Goal: Transaction & Acquisition: Purchase product/service

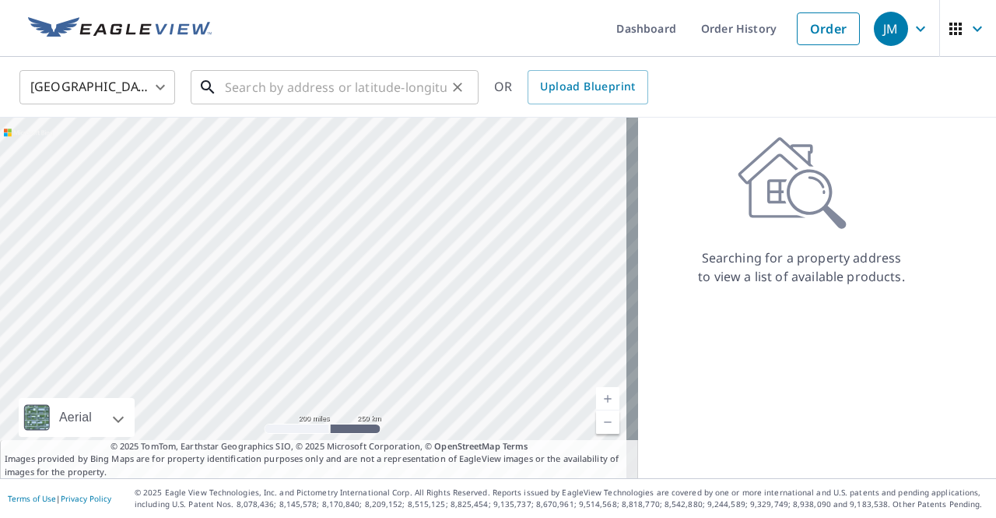
click at [411, 89] on input "text" at bounding box center [336, 87] width 222 height 44
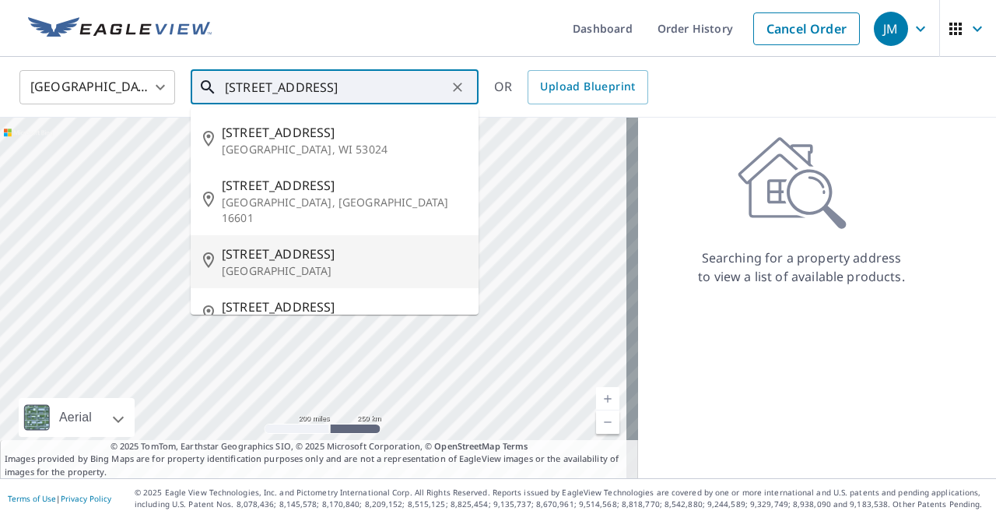
click at [279, 263] on p "[GEOGRAPHIC_DATA]" at bounding box center [344, 271] width 244 height 16
type input "[STREET_ADDRESS]"
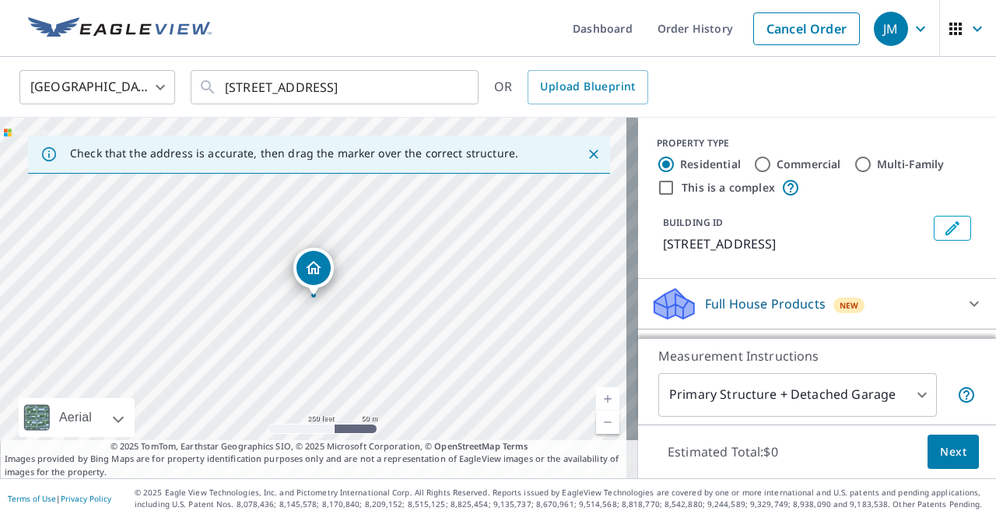
click at [940, 363] on p "Measurement Instructions" at bounding box center [817, 355] width 318 height 19
click at [903, 390] on body "JM JM Dashboard Order History Cancel Order JM [GEOGRAPHIC_DATA] [GEOGRAPHIC_DAT…" at bounding box center [498, 259] width 996 height 518
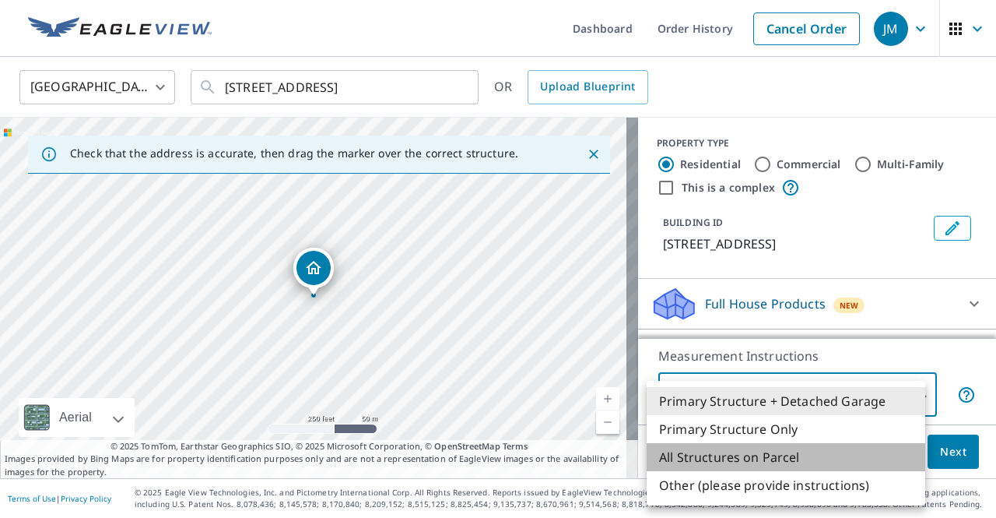
click at [772, 454] on li "All Structures on Parcel" at bounding box center [786, 457] width 279 height 28
type input "3"
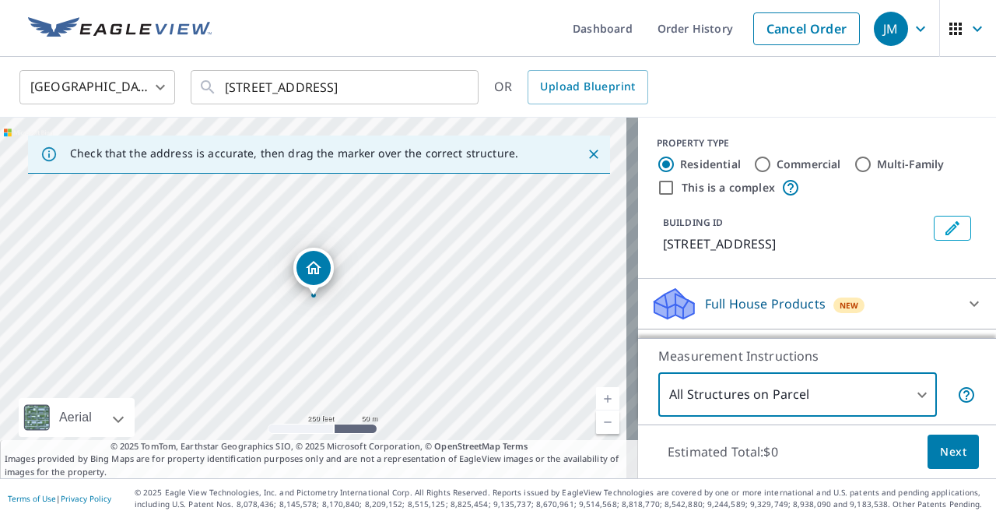
click at [928, 362] on p "Measurement Instructions" at bounding box center [817, 355] width 318 height 19
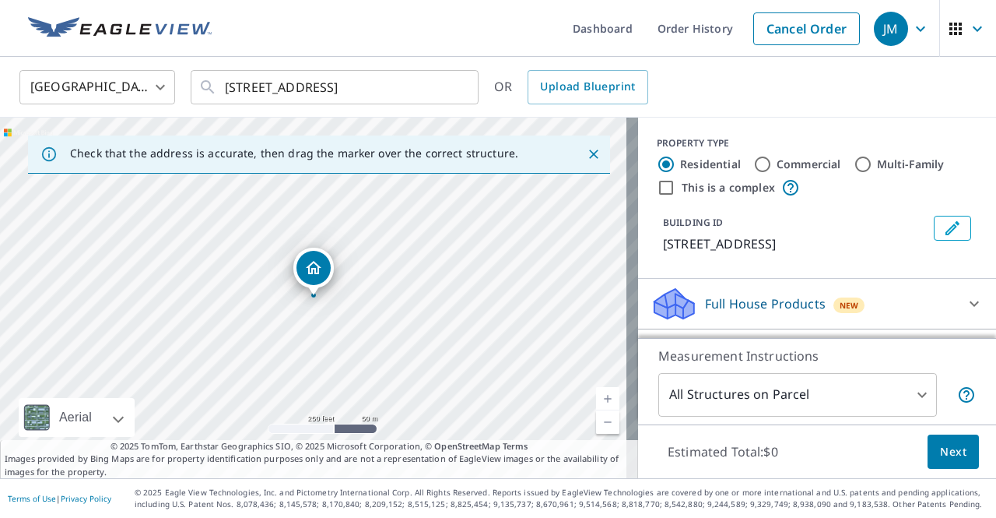
click at [965, 300] on icon at bounding box center [974, 303] width 19 height 19
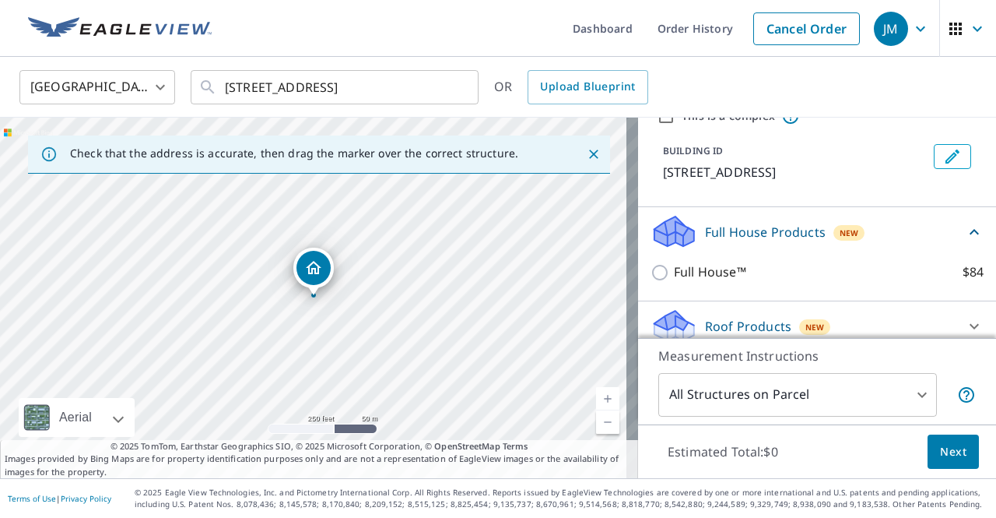
scroll to position [156, 0]
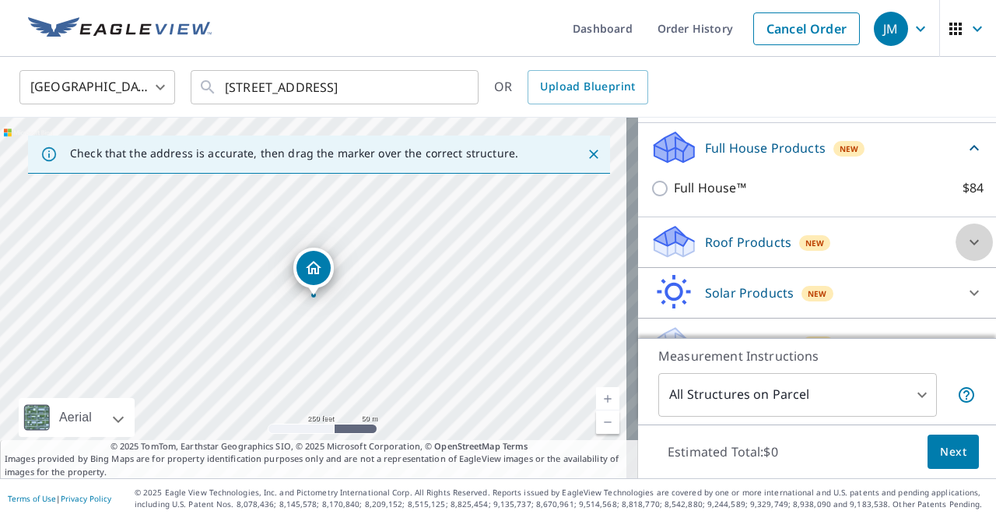
click at [965, 240] on icon at bounding box center [974, 242] width 19 height 19
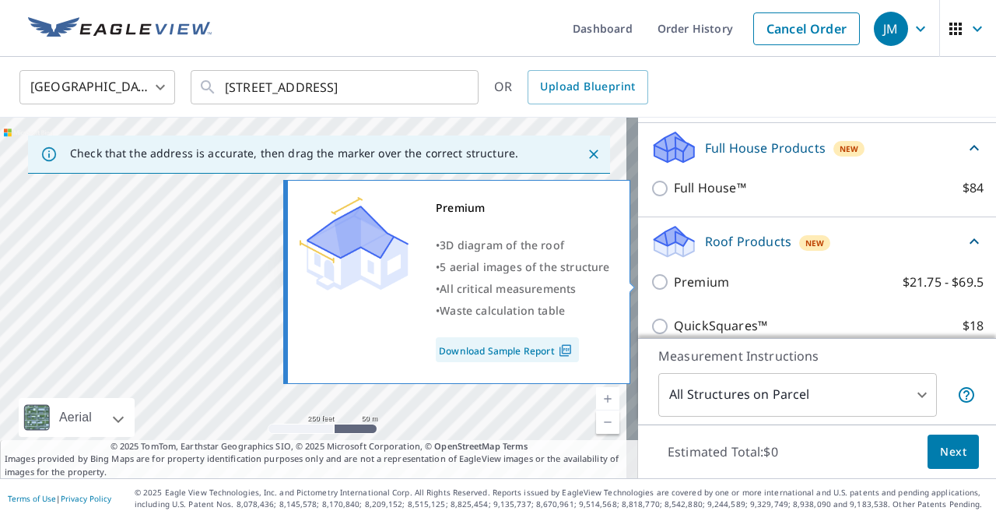
click at [651, 287] on input "Premium $21.75 - $69.5" at bounding box center [662, 281] width 23 height 19
checkbox input "true"
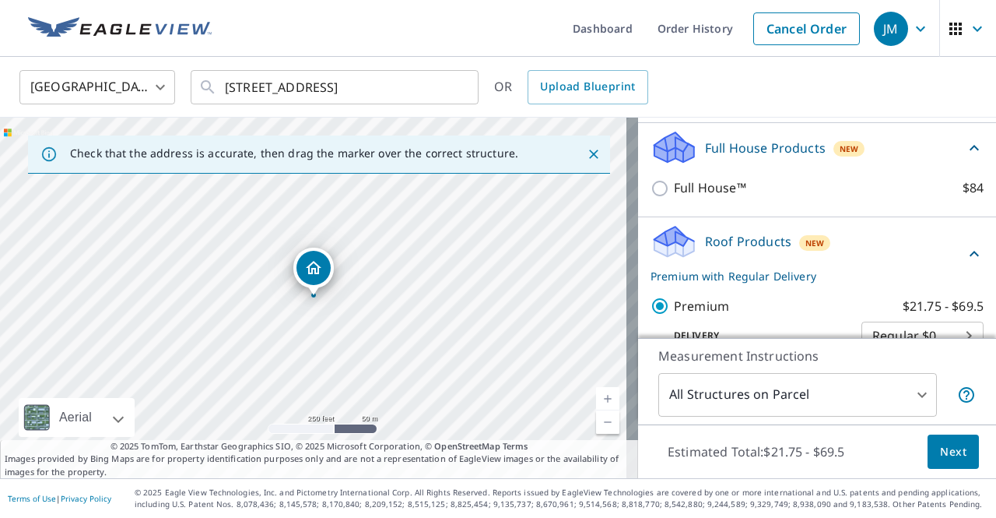
click at [940, 447] on span "Next" at bounding box center [953, 451] width 26 height 19
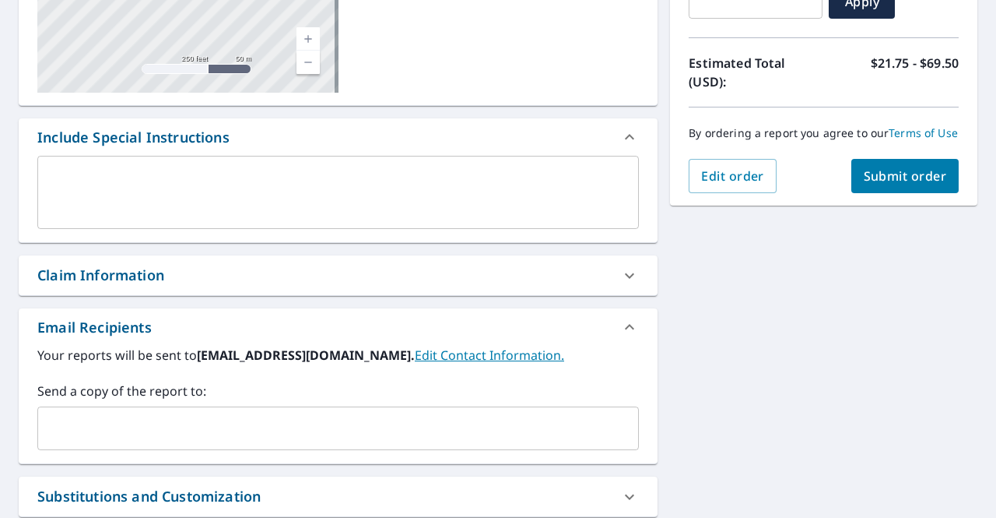
scroll to position [311, 0]
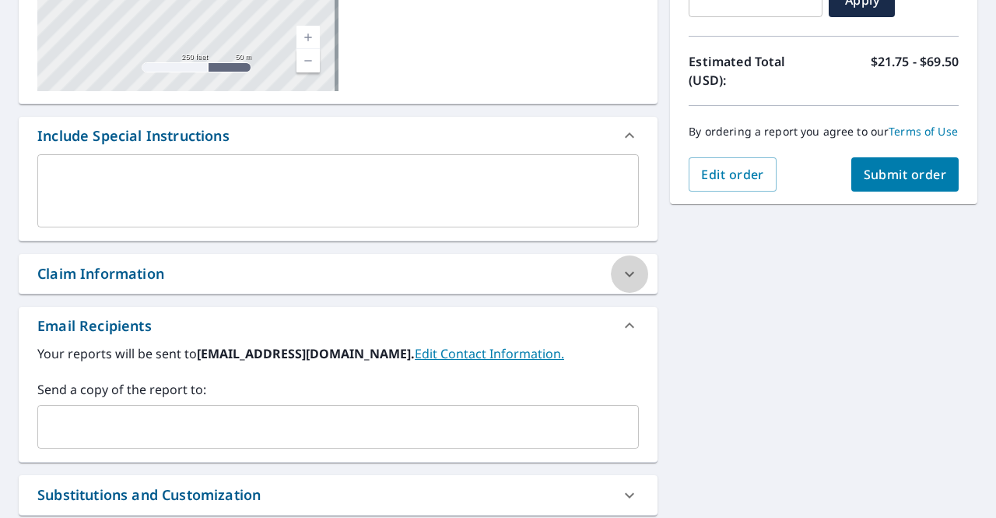
click at [623, 281] on icon at bounding box center [629, 274] width 19 height 19
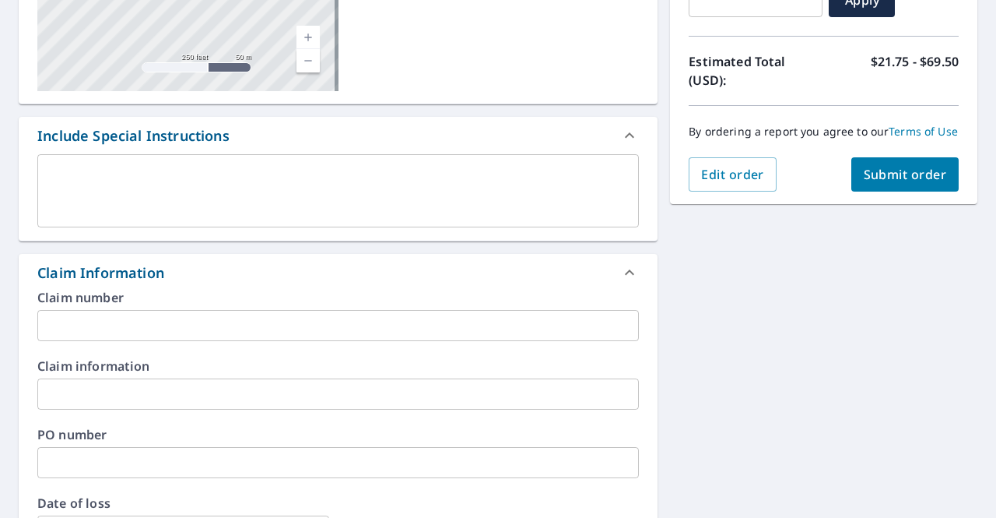
click at [620, 279] on icon at bounding box center [629, 272] width 19 height 19
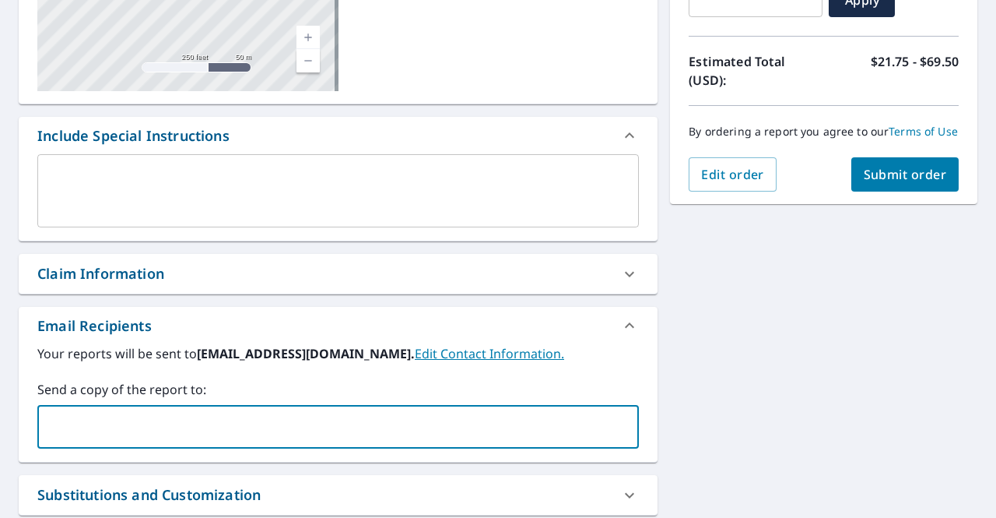
click at [421, 421] on input "text" at bounding box center [326, 427] width 564 height 30
type input "[EMAIL_ADDRESS][DOMAIN_NAME]"
click at [429, 388] on label "Send a copy of the report to:" at bounding box center [338, 389] width 602 height 19
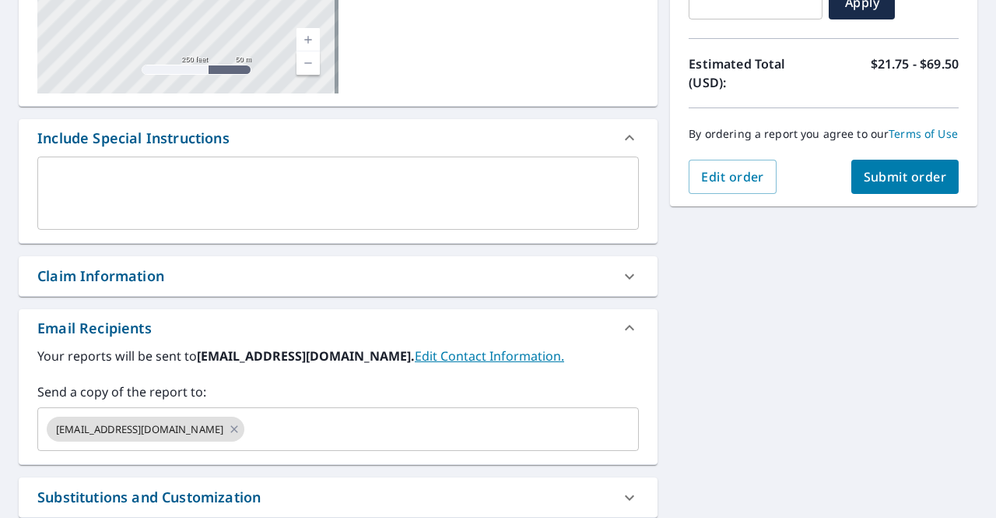
scroll to position [167, 0]
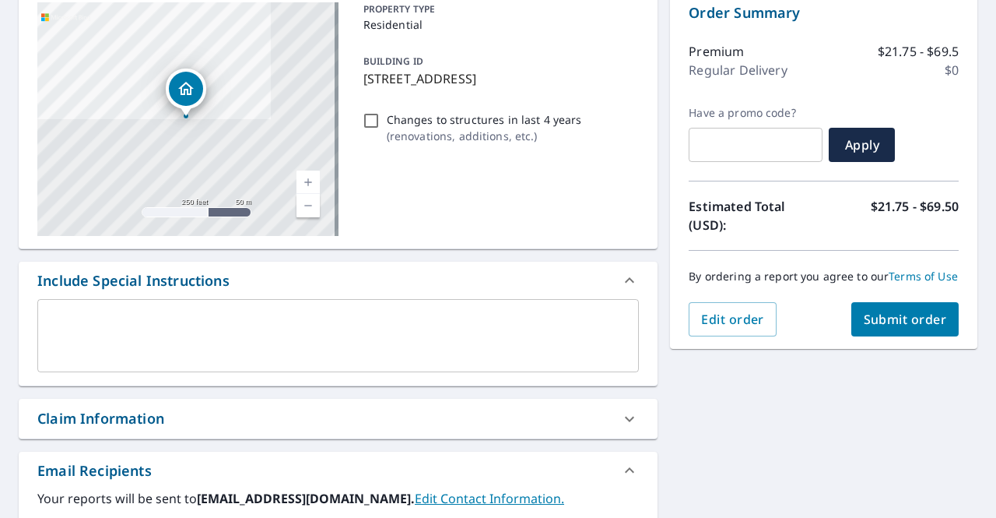
click at [885, 328] on span "Submit order" at bounding box center [905, 319] width 83 height 17
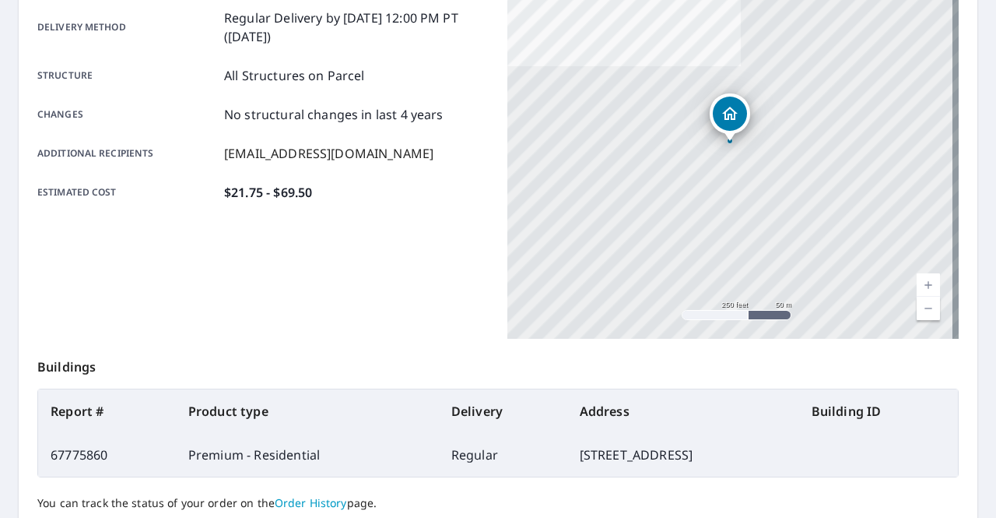
scroll to position [397, 0]
